Goal: Information Seeking & Learning: Learn about a topic

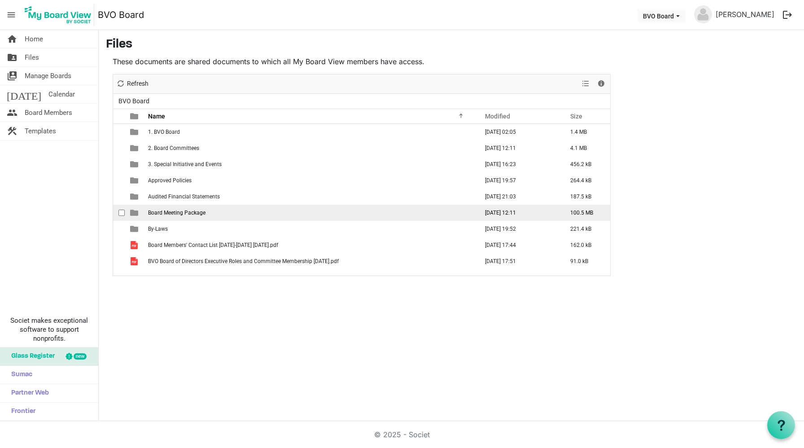
click at [177, 210] on span "Board Meeting Package" at bounding box center [176, 212] width 57 height 6
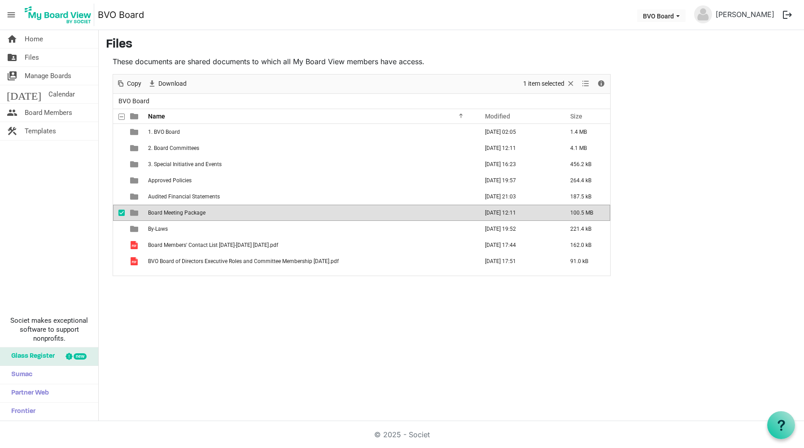
click at [177, 210] on span "Board Meeting Package" at bounding box center [176, 212] width 57 height 6
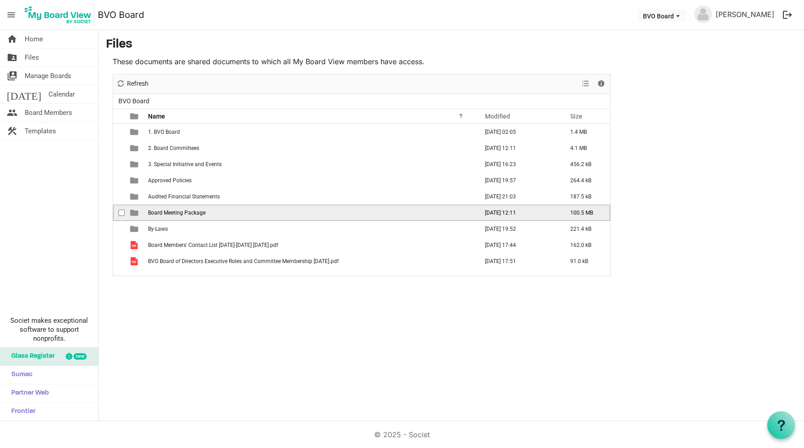
click at [177, 210] on span "Board Meeting Package" at bounding box center [176, 212] width 57 height 6
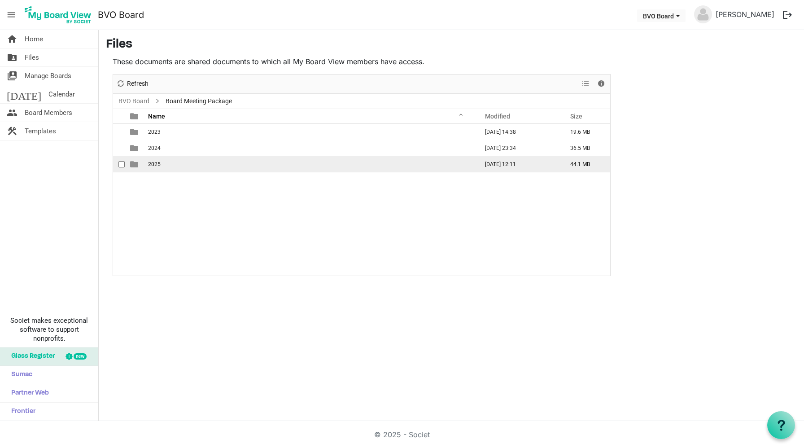
click at [154, 163] on span "2025" at bounding box center [154, 164] width 13 height 6
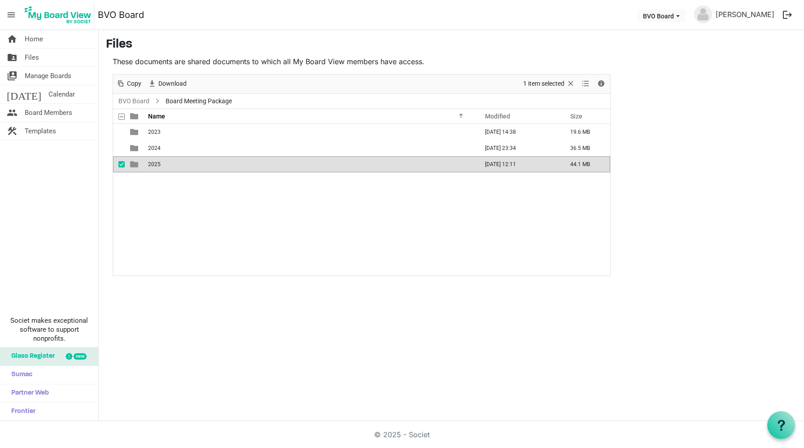
click at [154, 163] on span "2025" at bounding box center [154, 164] width 13 height 6
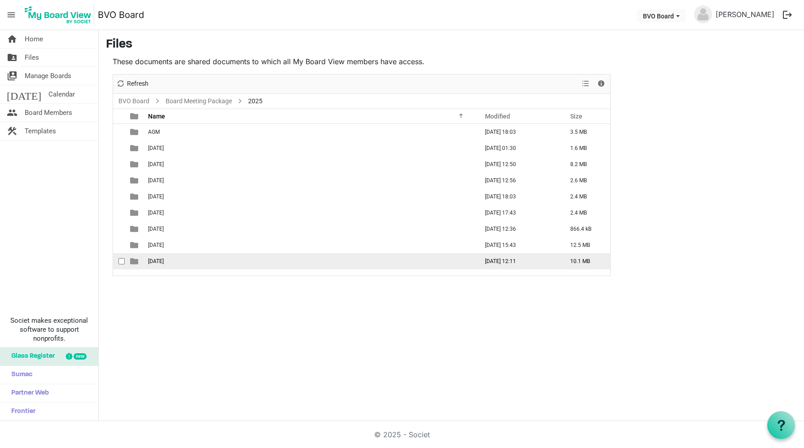
click at [164, 262] on span "[DATE]" at bounding box center [156, 261] width 16 height 6
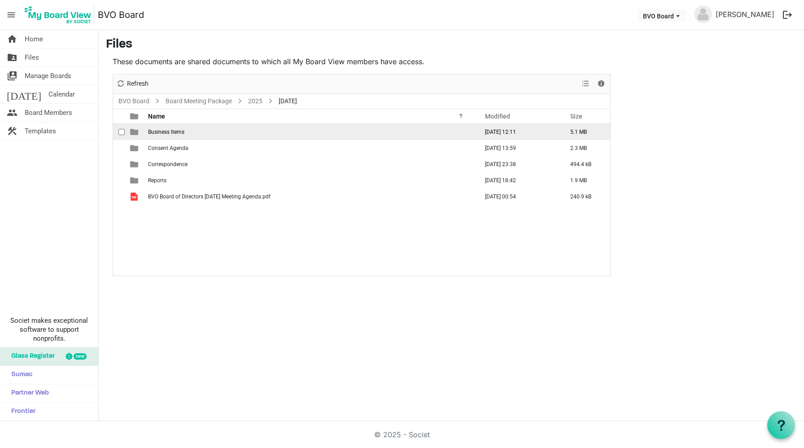
click at [164, 129] on span "Business Items" at bounding box center [166, 132] width 36 height 6
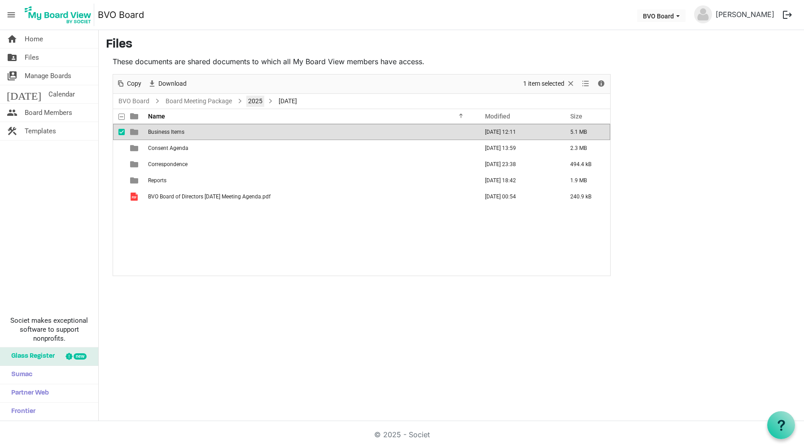
click at [250, 102] on link "2025" at bounding box center [255, 101] width 18 height 11
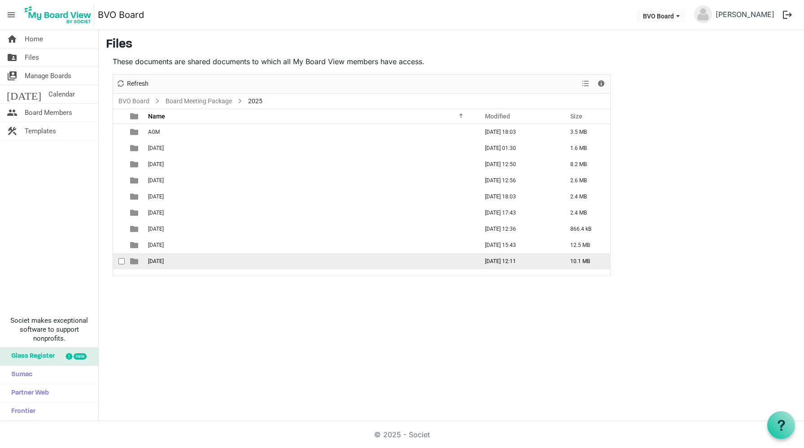
click at [164, 258] on span "[DATE]" at bounding box center [156, 261] width 16 height 6
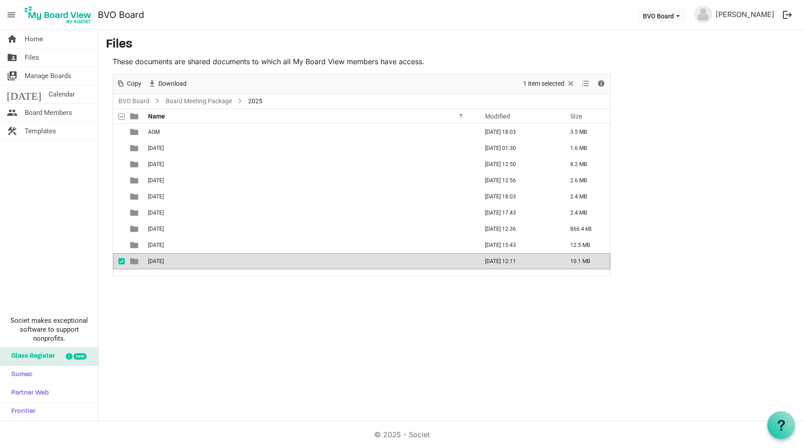
click at [164, 258] on span "[DATE]" at bounding box center [156, 261] width 16 height 6
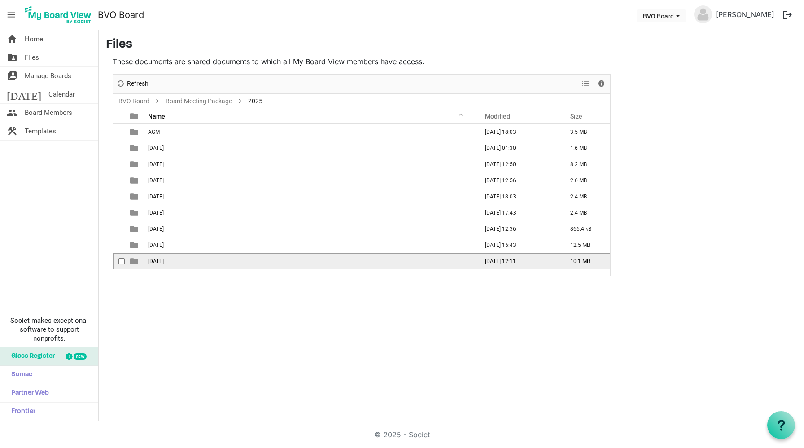
click at [164, 258] on span "[DATE]" at bounding box center [156, 261] width 16 height 6
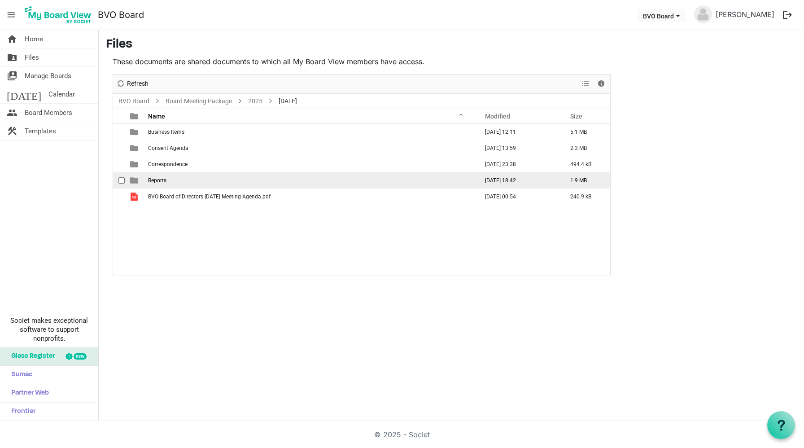
click at [154, 179] on span "Reports" at bounding box center [157, 180] width 18 height 6
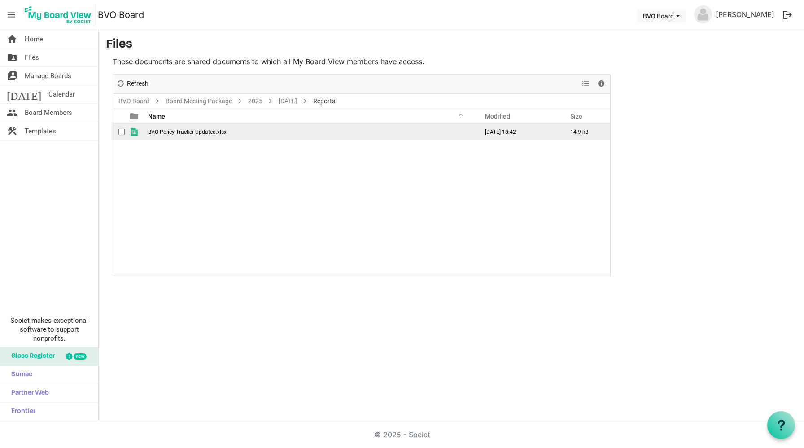
click at [185, 131] on span "BVO Policy Tracker Updated.xlsx" at bounding box center [187, 132] width 78 height 6
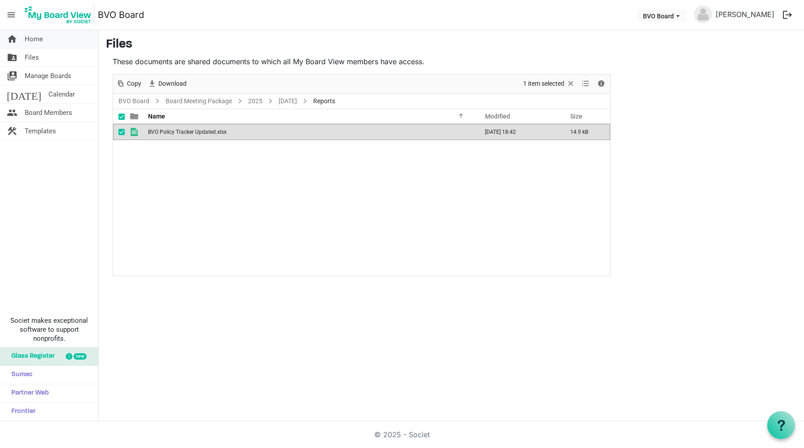
click at [34, 40] on span "Home" at bounding box center [34, 39] width 18 height 18
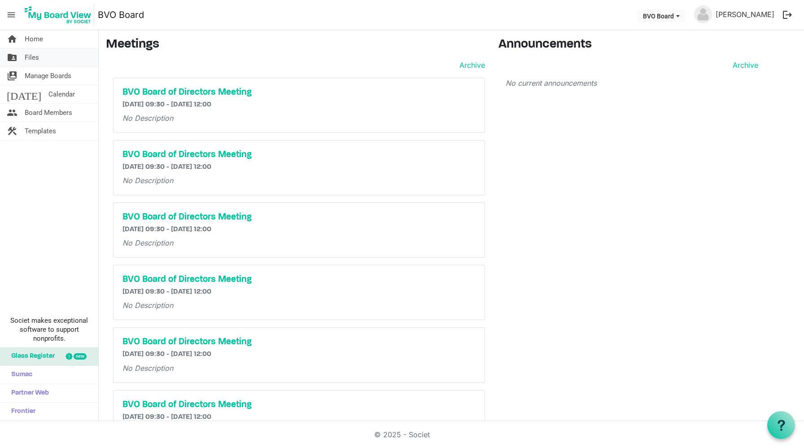
click at [31, 58] on span "Files" at bounding box center [32, 57] width 14 height 18
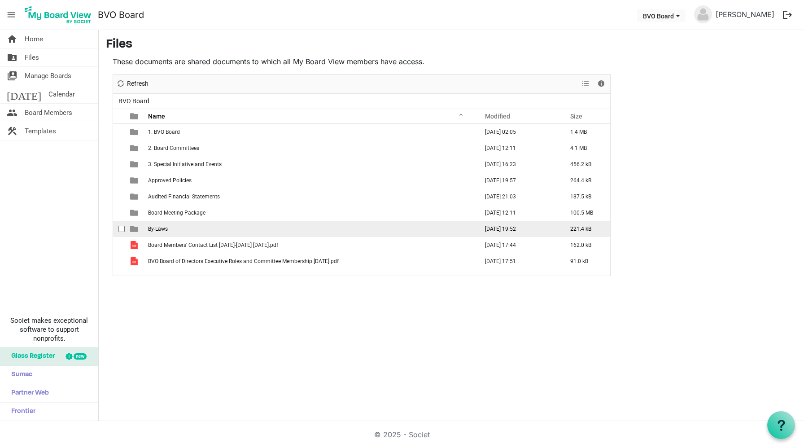
click at [159, 228] on span "By-Laws" at bounding box center [158, 229] width 20 height 6
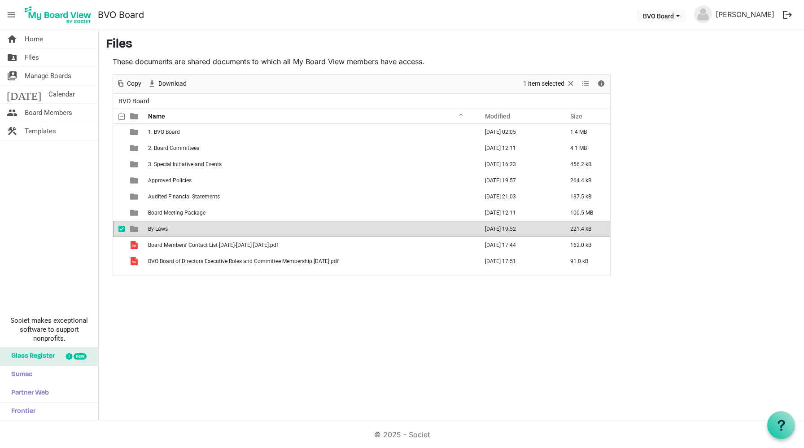
click at [159, 228] on span "By-Laws" at bounding box center [158, 229] width 20 height 6
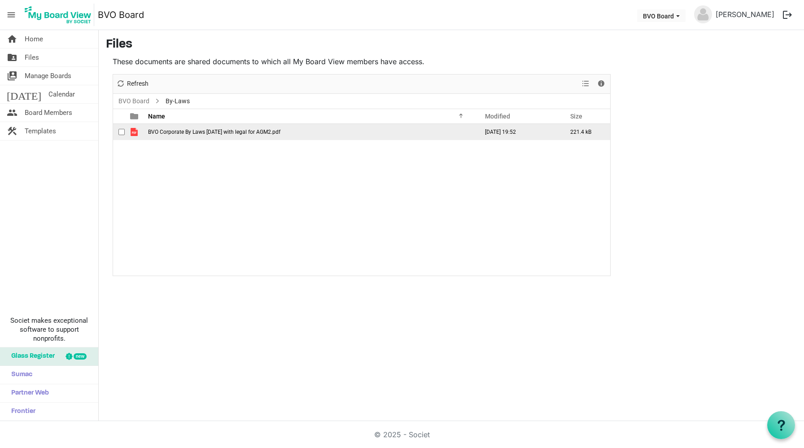
click at [220, 131] on span "BVO Corporate By Laws October 2024 with legal for AGM2.pdf" at bounding box center [214, 132] width 132 height 6
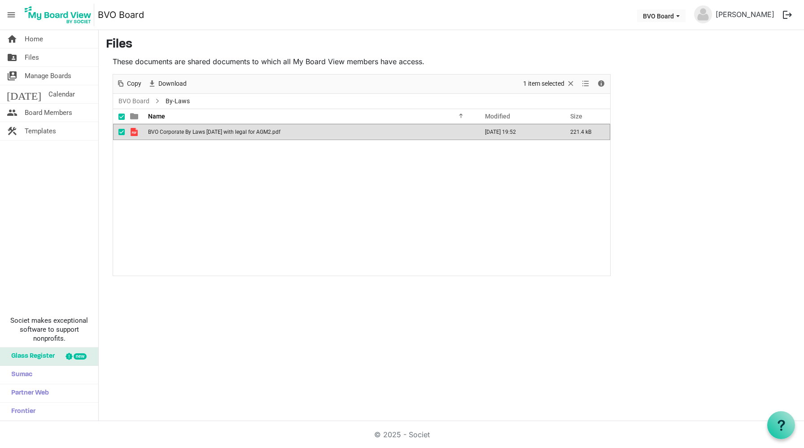
click at [220, 131] on span "BVO Corporate By Laws October 2024 with legal for AGM2.pdf" at bounding box center [214, 132] width 132 height 6
click at [42, 111] on span "Board Members" at bounding box center [49, 113] width 48 height 18
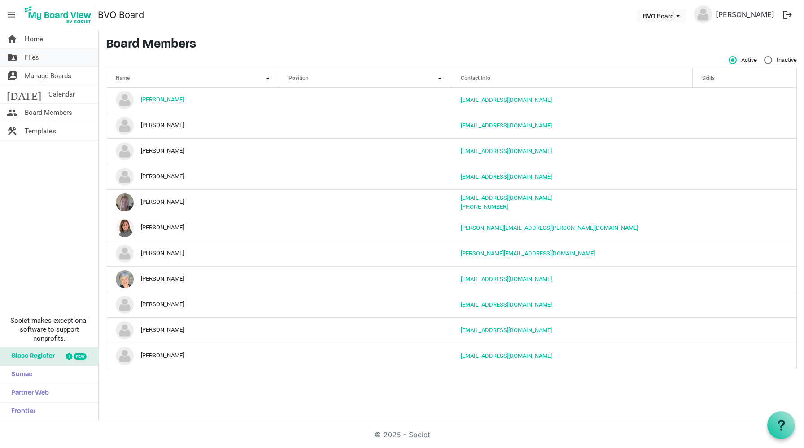
click at [30, 57] on span "Files" at bounding box center [32, 57] width 14 height 18
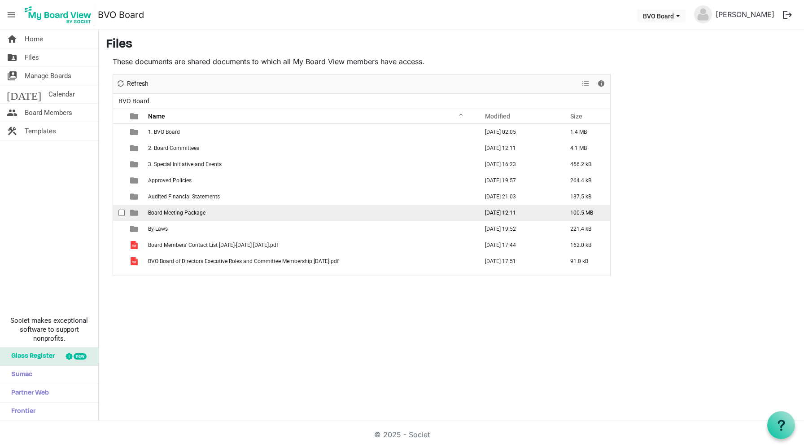
click at [191, 210] on span "Board Meeting Package" at bounding box center [176, 212] width 57 height 6
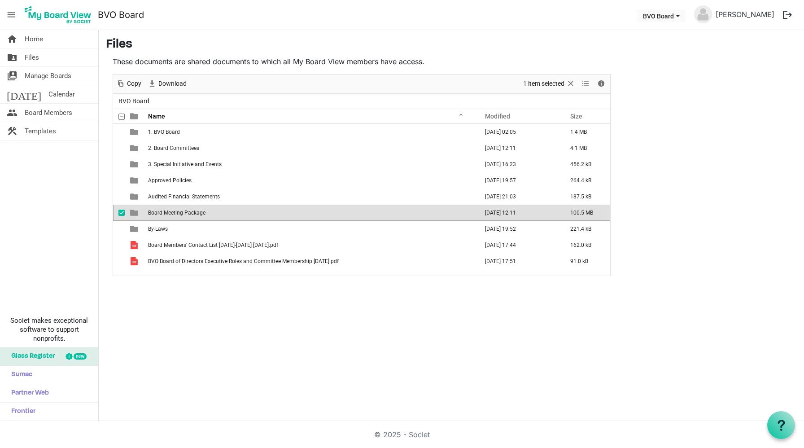
click at [191, 210] on span "Board Meeting Package" at bounding box center [176, 212] width 57 height 6
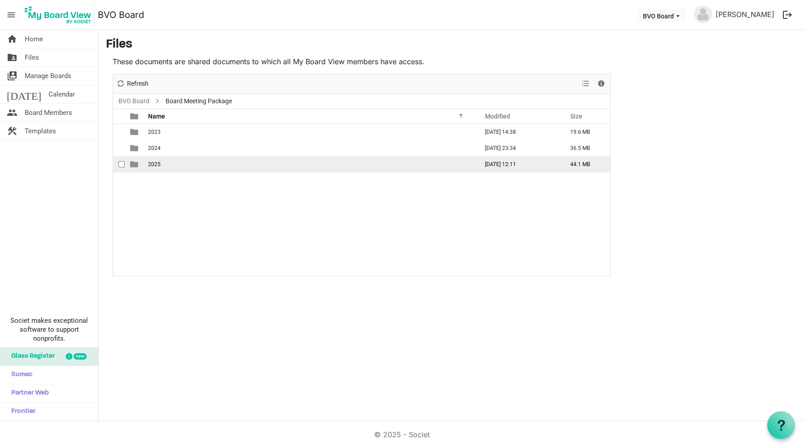
click at [149, 164] on span "2025" at bounding box center [154, 164] width 13 height 6
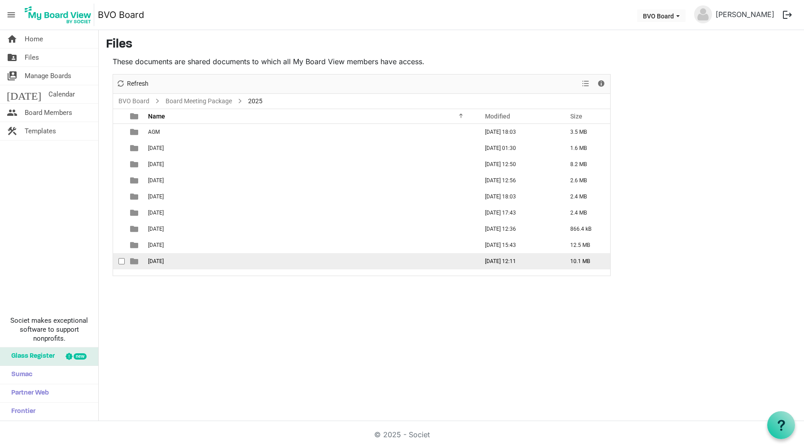
click at [164, 261] on span "[DATE]" at bounding box center [156, 261] width 16 height 6
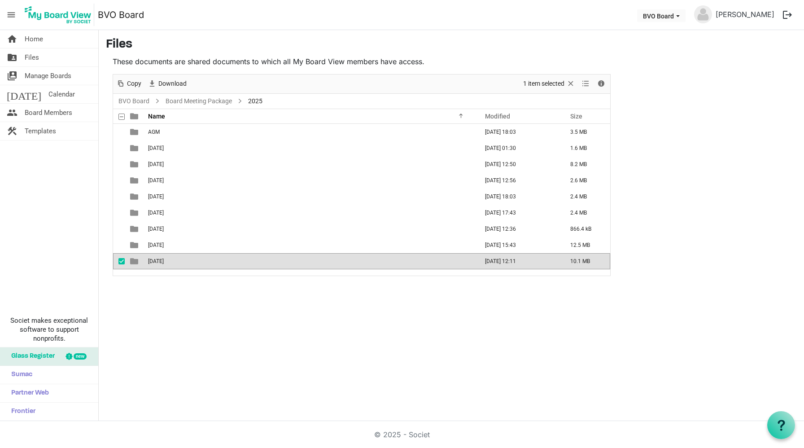
click at [164, 261] on span "[DATE]" at bounding box center [156, 261] width 16 height 6
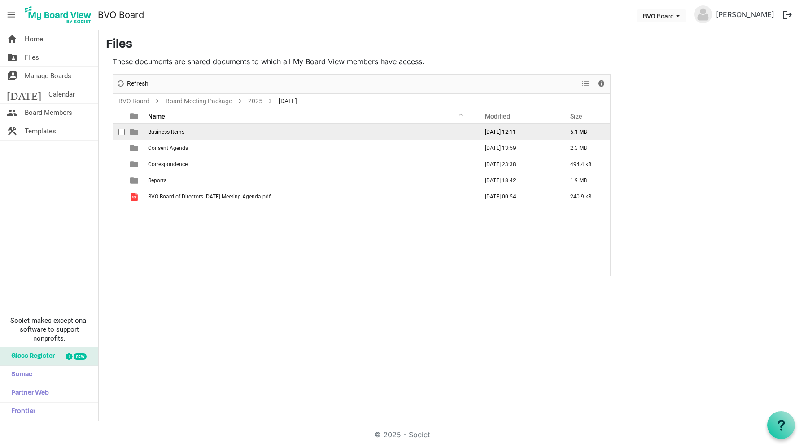
click at [162, 135] on td "Business Items" at bounding box center [310, 132] width 330 height 16
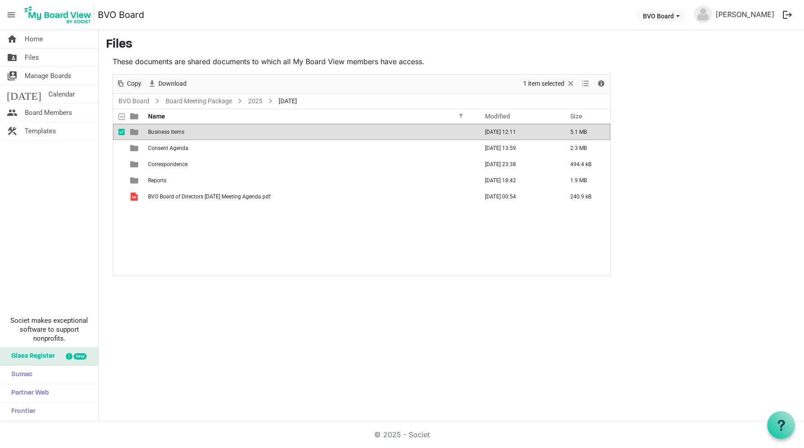
click at [162, 135] on td "Business Items" at bounding box center [310, 132] width 330 height 16
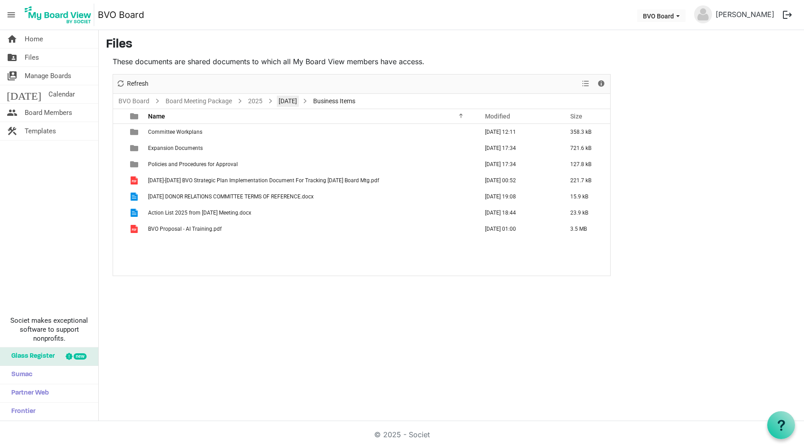
click at [299, 100] on link "[DATE]" at bounding box center [288, 101] width 22 height 11
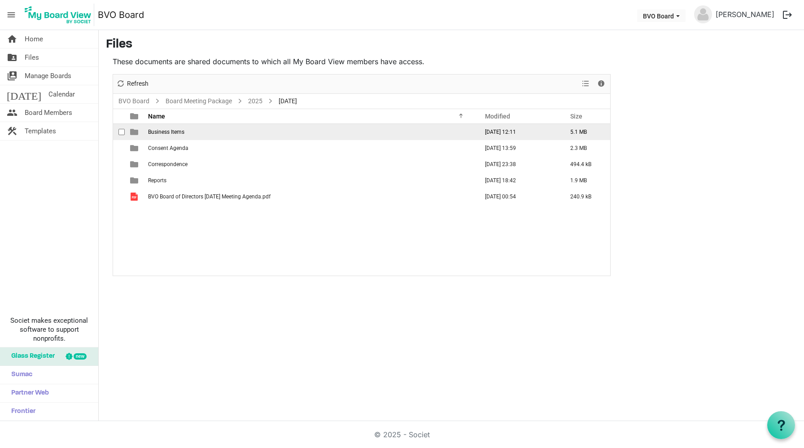
click at [164, 131] on span "Business Items" at bounding box center [166, 132] width 36 height 6
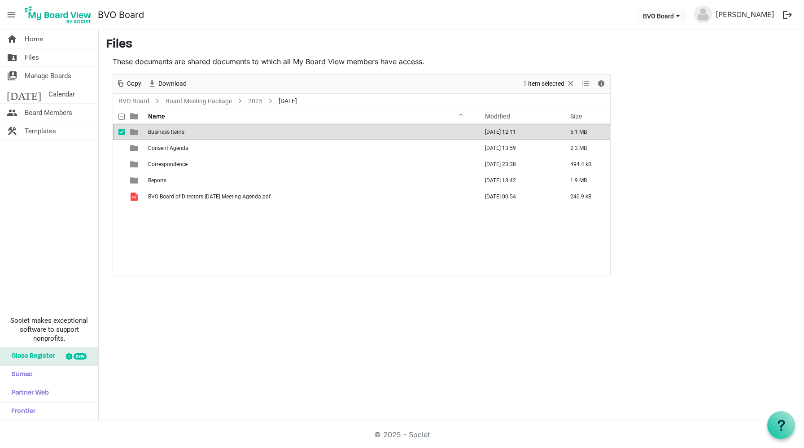
click at [164, 131] on span "Business Items" at bounding box center [166, 132] width 36 height 6
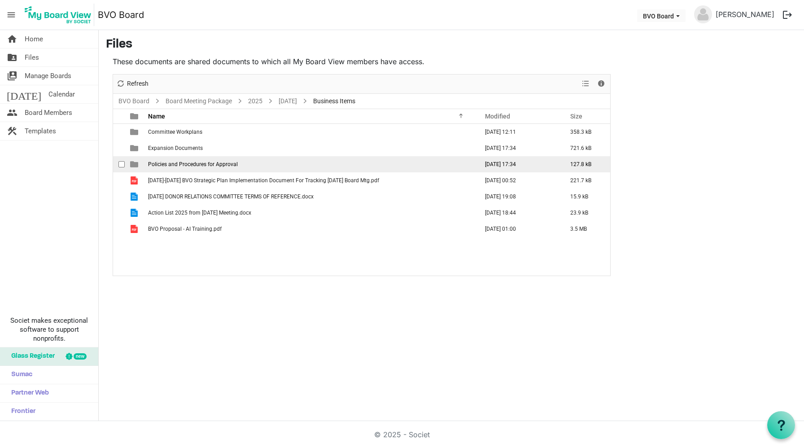
click at [182, 163] on span "Policies and Procedures for Approval" at bounding box center [193, 164] width 90 height 6
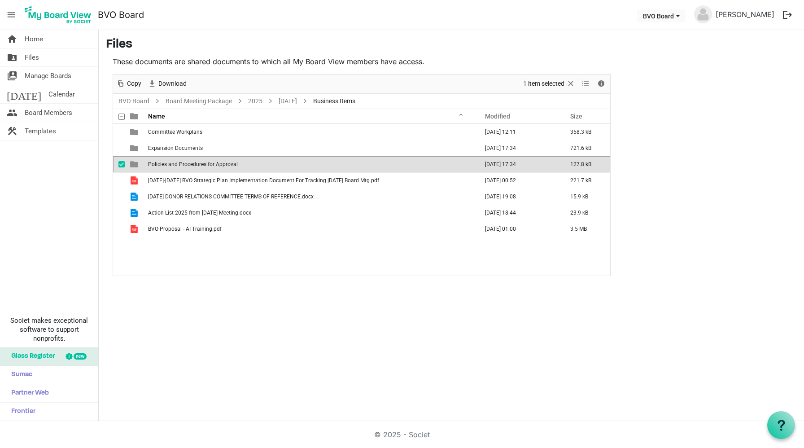
click at [182, 163] on span "Policies and Procedures for Approval" at bounding box center [193, 164] width 90 height 6
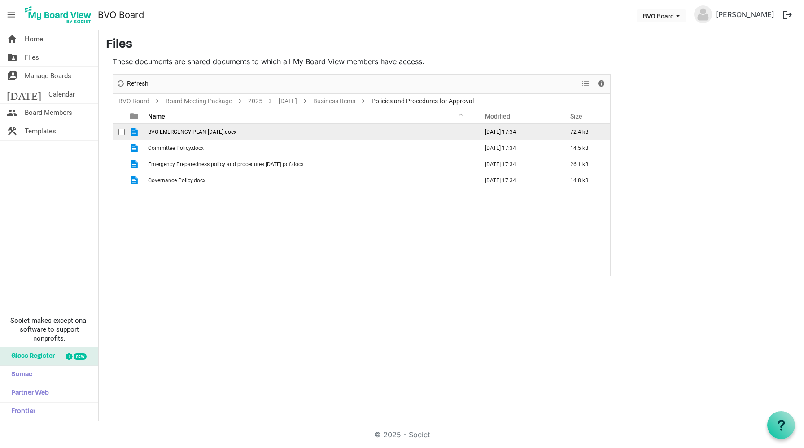
click at [196, 132] on span "BVO EMERGENCY PLAN August 25, 2025.docx" at bounding box center [192, 132] width 88 height 6
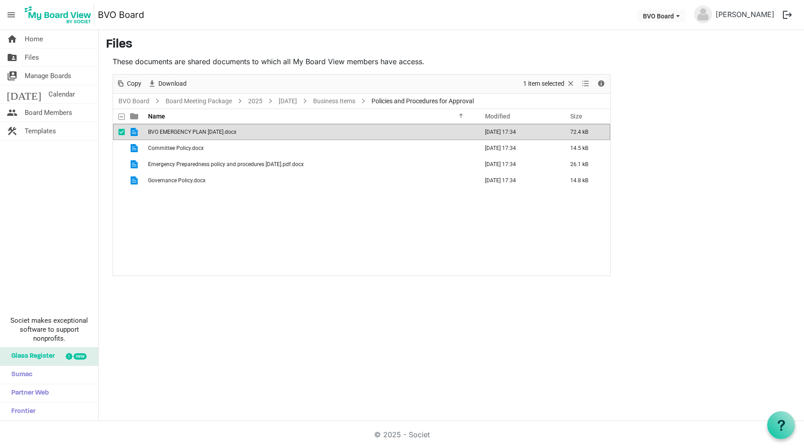
click at [196, 132] on span "BVO EMERGENCY PLAN August 25, 2025.docx" at bounding box center [192, 132] width 88 height 6
click at [236, 131] on span "BVO EMERGENCY PLAN August 25, 2025.docx" at bounding box center [192, 132] width 88 height 6
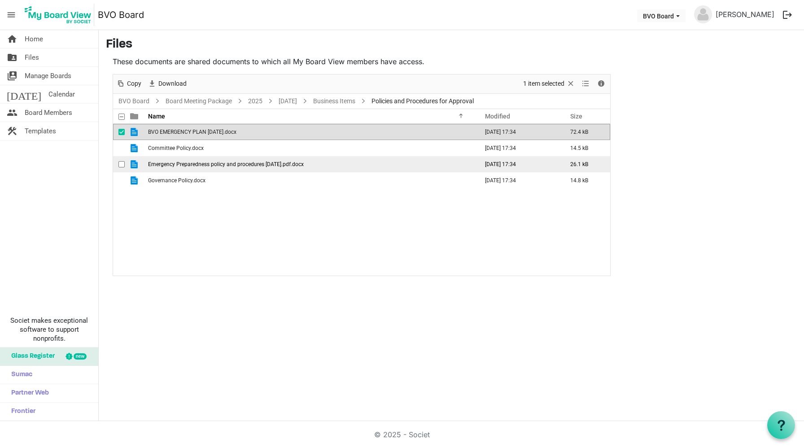
click at [195, 162] on span "Emergency Preparedness policy and procedures August 25, 2025.pdf.docx" at bounding box center [226, 164] width 156 height 6
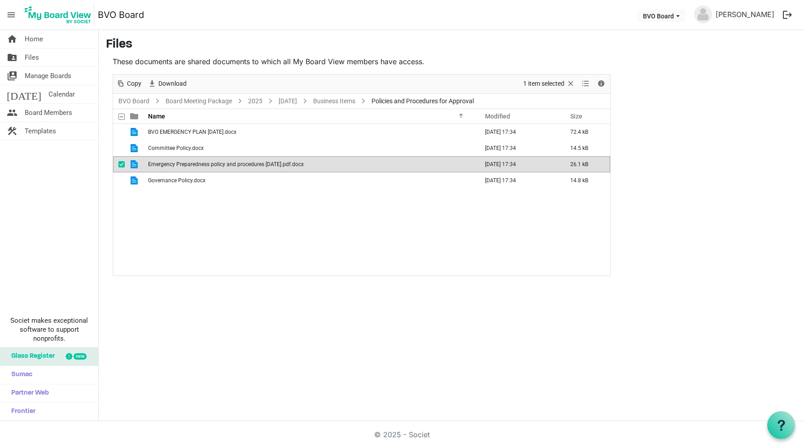
click at [195, 162] on span "Emergency Preparedness policy and procedures August 25, 2025.pdf.docx" at bounding box center [226, 164] width 156 height 6
click at [185, 148] on span "Committee Policy.docx" at bounding box center [176, 148] width 56 height 6
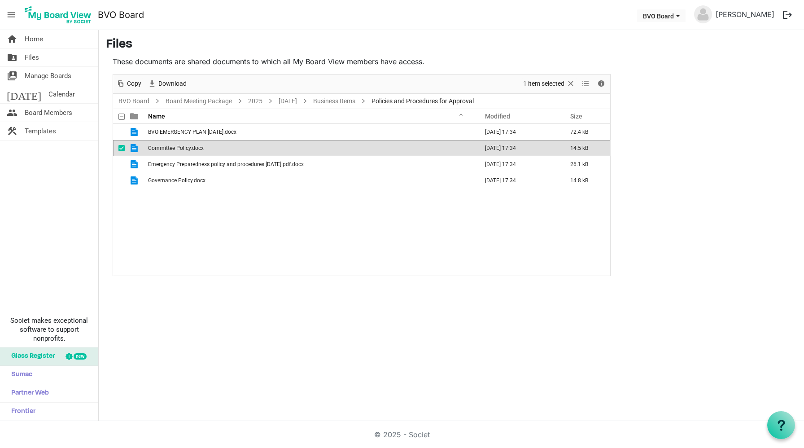
click at [185, 148] on span "Committee Policy.docx" at bounding box center [176, 148] width 56 height 6
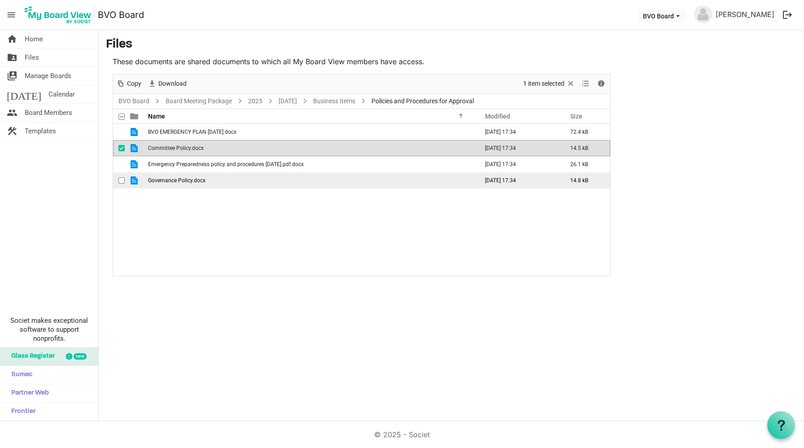
click at [174, 180] on span "Governance Policy.docx" at bounding box center [176, 180] width 57 height 6
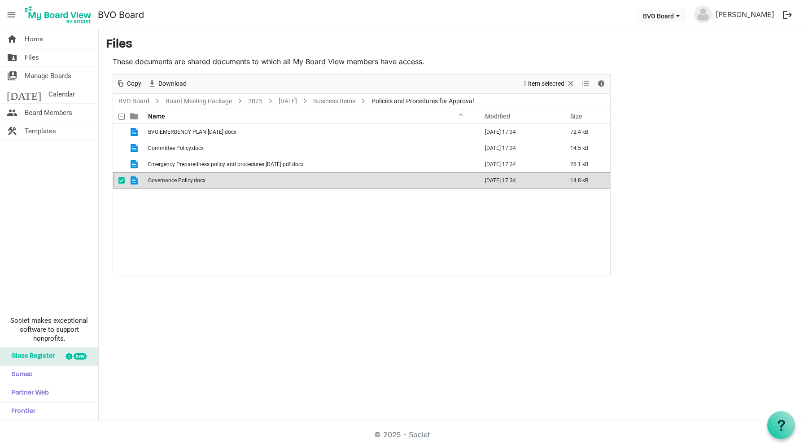
click at [174, 180] on span "Governance Policy.docx" at bounding box center [176, 180] width 57 height 6
click at [357, 100] on link "Business Items" at bounding box center [334, 101] width 46 height 11
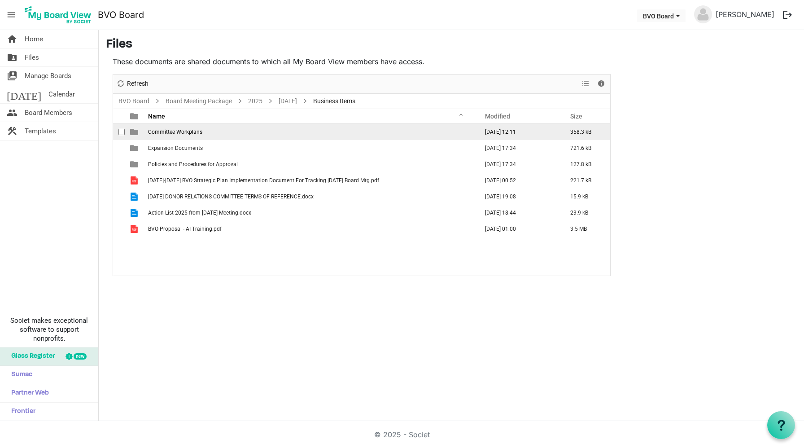
click at [169, 133] on span "Committee Workplans" at bounding box center [175, 132] width 54 height 6
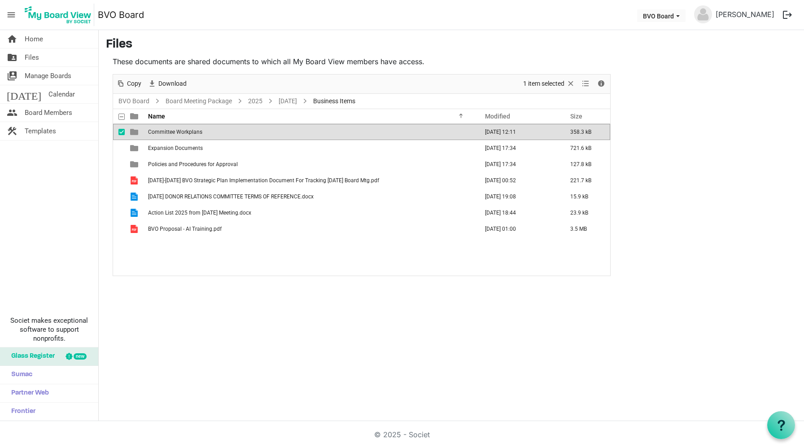
click at [169, 133] on span "Committee Workplans" at bounding box center [175, 132] width 54 height 6
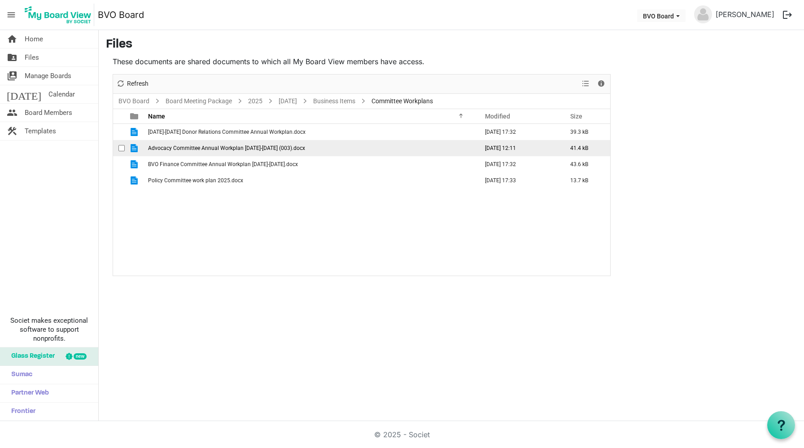
click at [211, 146] on span "Advocacy Committee Annual Workplan 2025-2026 (003).docx" at bounding box center [226, 148] width 157 height 6
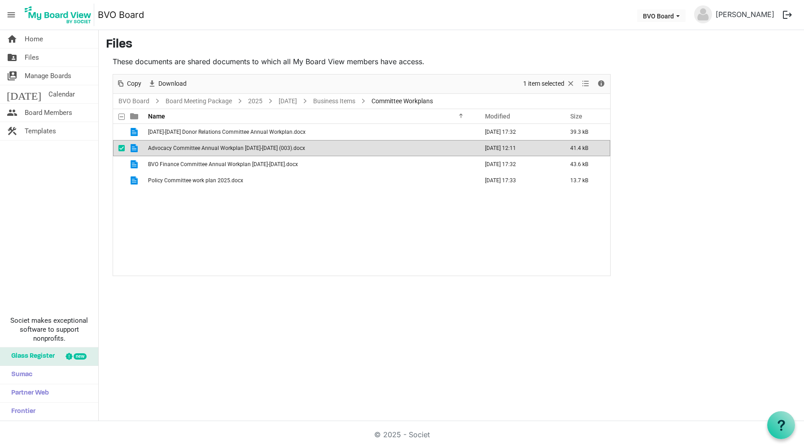
click at [211, 146] on span "Advocacy Committee Annual Workplan 2025-2026 (003).docx" at bounding box center [226, 148] width 157 height 6
click at [357, 100] on link "Business Items" at bounding box center [334, 101] width 46 height 11
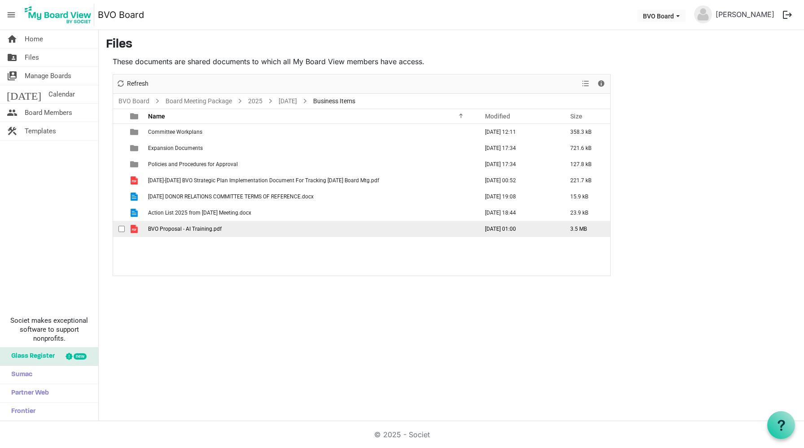
click at [195, 229] on span "BVO Proposal - AI Training.pdf" at bounding box center [185, 229] width 74 height 6
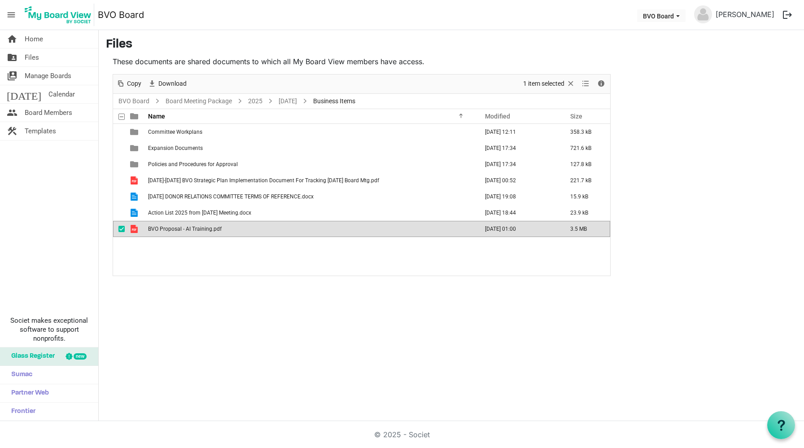
click at [195, 229] on span "BVO Proposal - AI Training.pdf" at bounding box center [185, 229] width 74 height 6
click at [196, 100] on link "Board Meeting Package" at bounding box center [199, 101] width 70 height 11
click at [140, 98] on div at bounding box center [361, 174] width 497 height 201
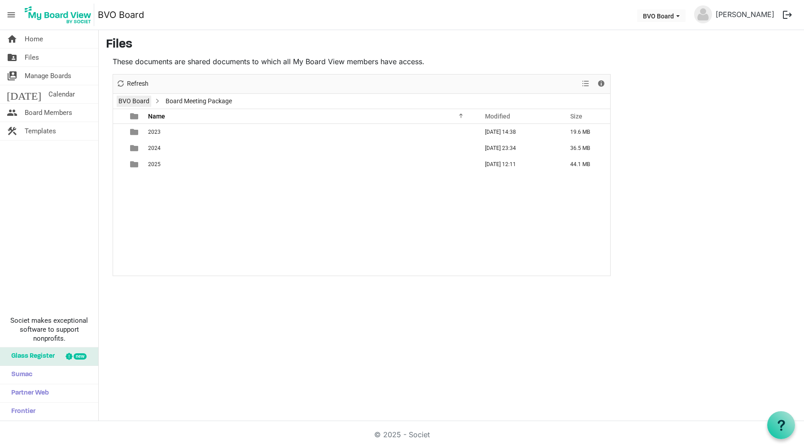
click at [132, 100] on link "BVO Board" at bounding box center [134, 101] width 35 height 11
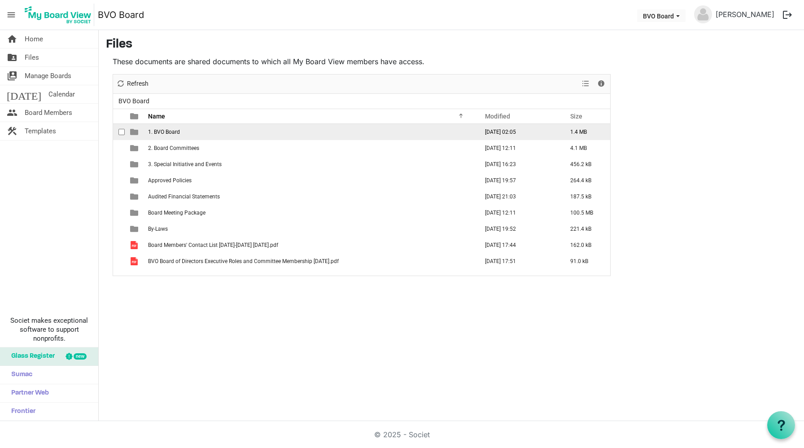
click at [170, 129] on span "1. BVO Board" at bounding box center [164, 132] width 32 height 6
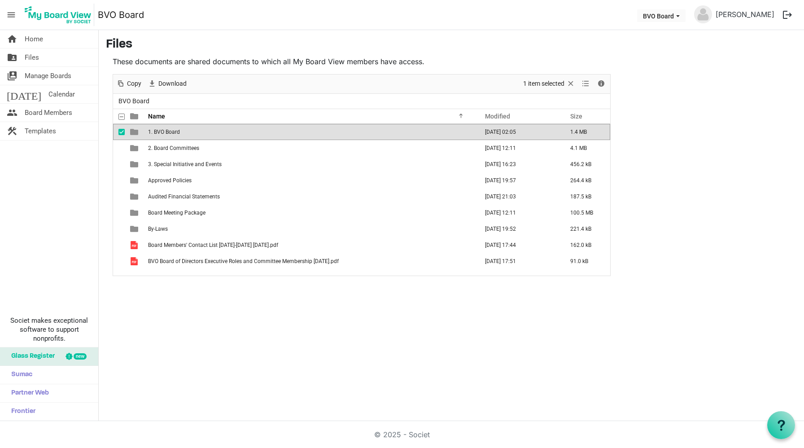
click at [170, 129] on span "1. BVO Board" at bounding box center [164, 132] width 32 height 6
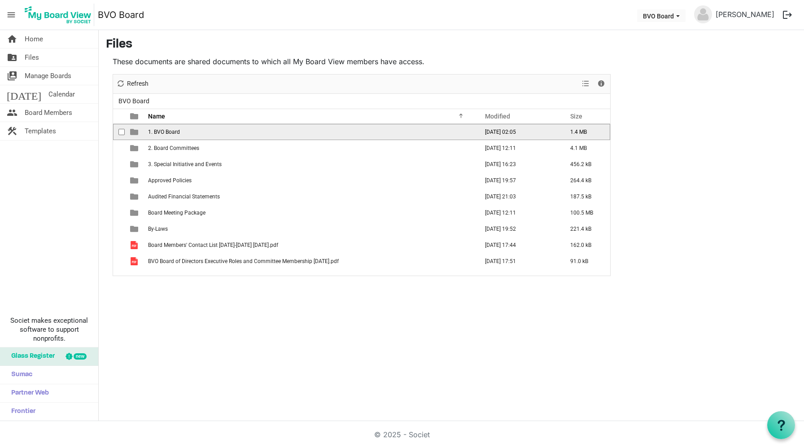
click at [170, 129] on span "1. BVO Board" at bounding box center [164, 132] width 32 height 6
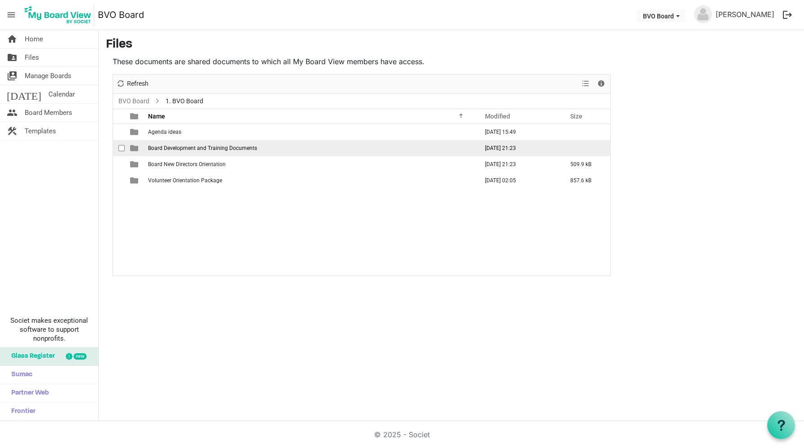
click at [209, 149] on span "Board Development and Training Documents" at bounding box center [202, 148] width 109 height 6
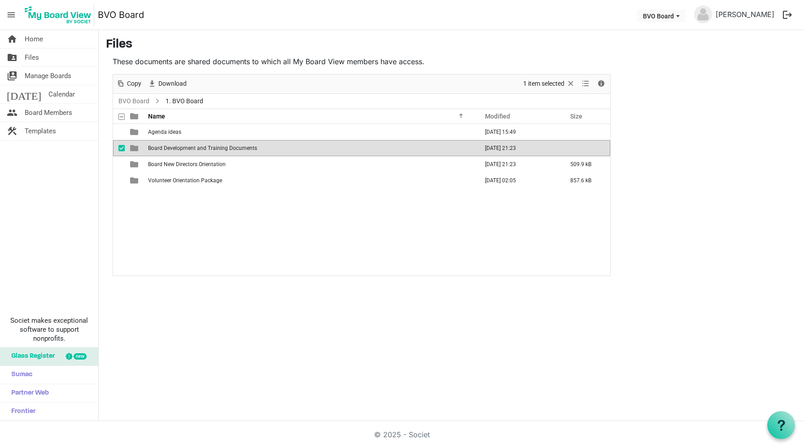
click at [209, 149] on span "Board Development and Training Documents" at bounding box center [202, 148] width 109 height 6
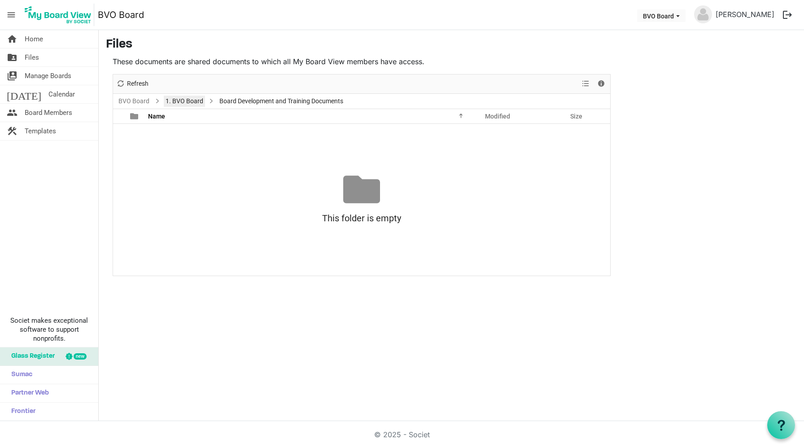
click at [188, 100] on link "1. BVO Board" at bounding box center [184, 101] width 41 height 11
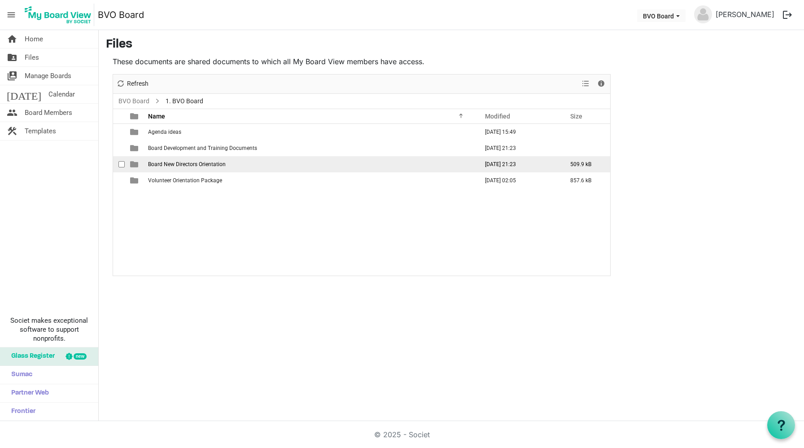
click at [186, 161] on span "Board New Directors Orientation" at bounding box center [187, 164] width 78 height 6
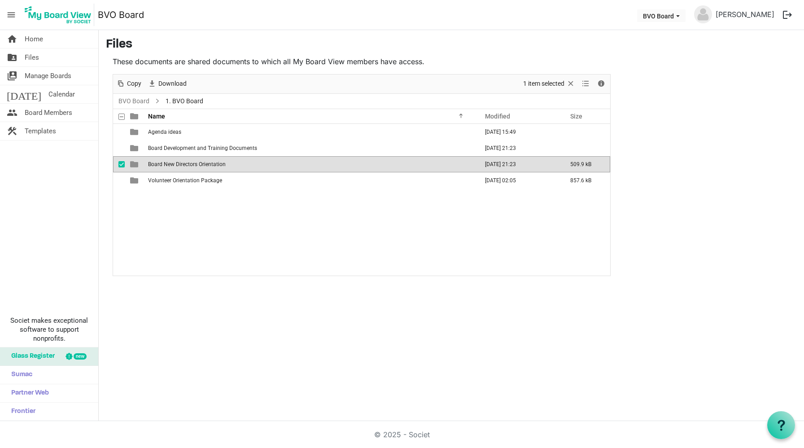
click at [186, 161] on span "Board New Directors Orientation" at bounding box center [187, 164] width 78 height 6
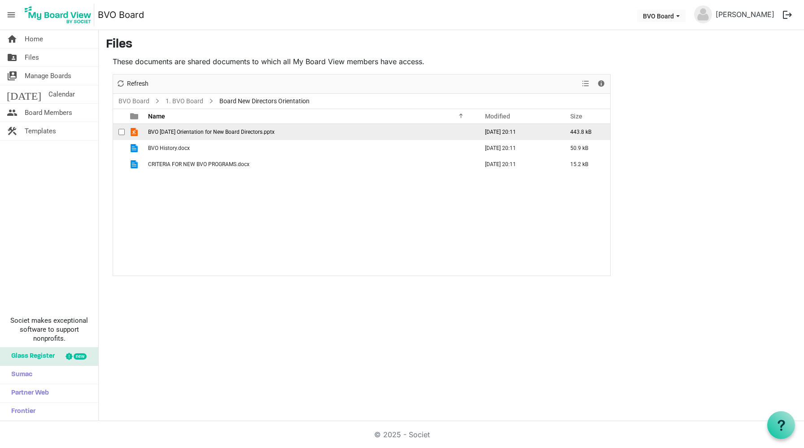
click at [226, 130] on span "BVO April 4 2025 Orientation for New Board Directors.pptx" at bounding box center [211, 132] width 126 height 6
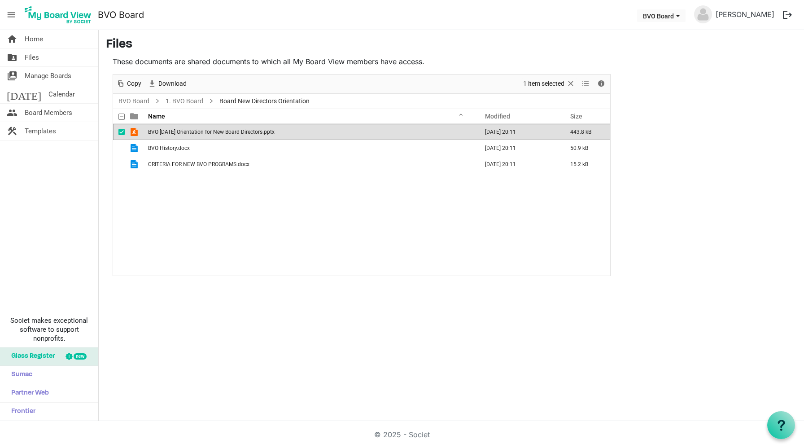
click at [226, 130] on span "BVO April 4 2025 Orientation for New Board Directors.pptx" at bounding box center [211, 132] width 126 height 6
